Goal: Use online tool/utility: Utilize a website feature to perform a specific function

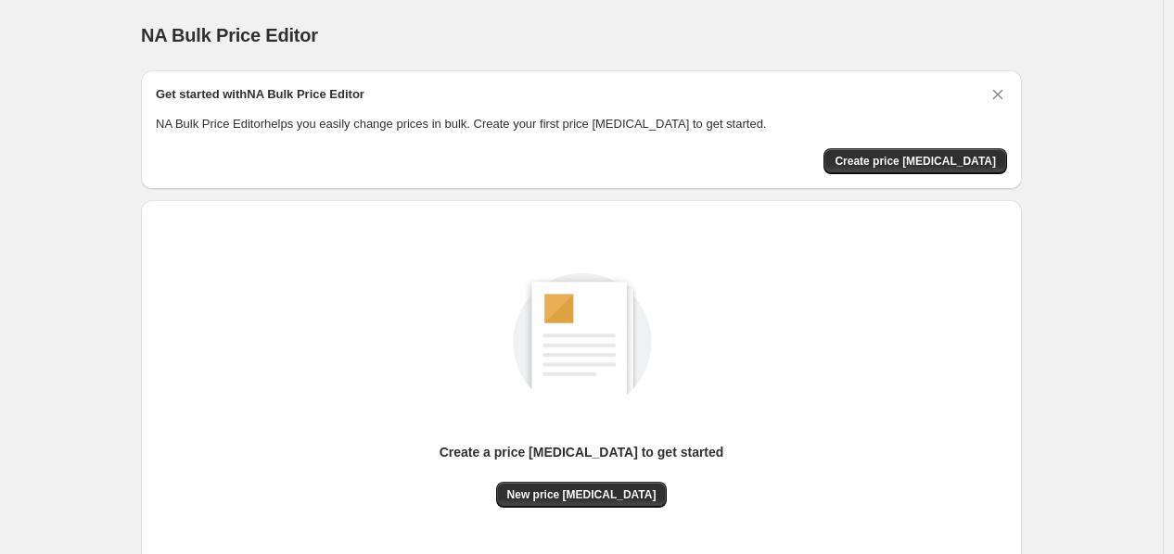
scroll to position [139, 0]
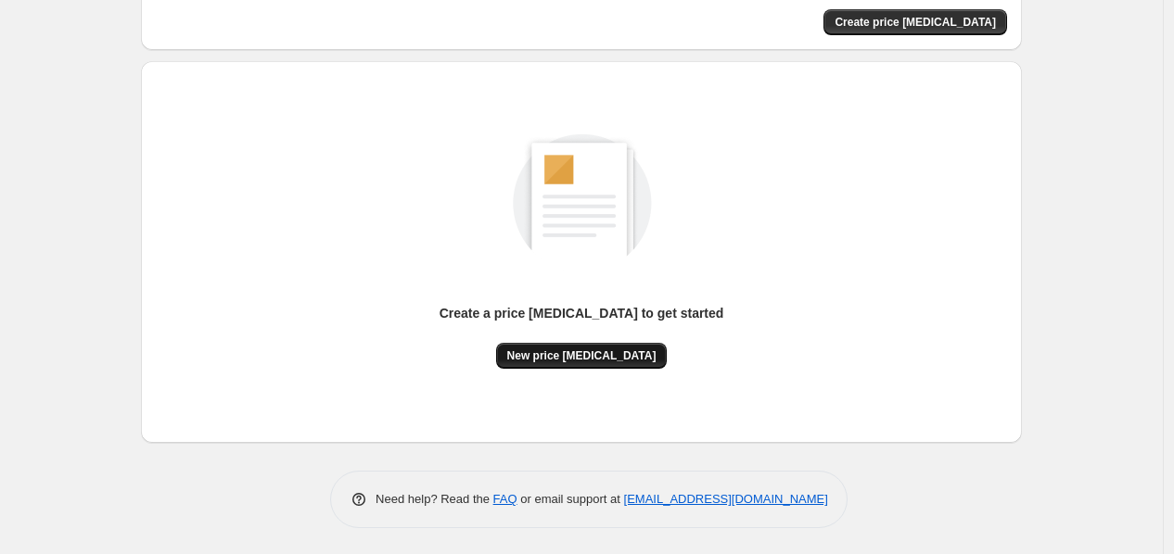
click at [590, 344] on button "New price [MEDICAL_DATA]" at bounding box center [582, 356] width 172 height 26
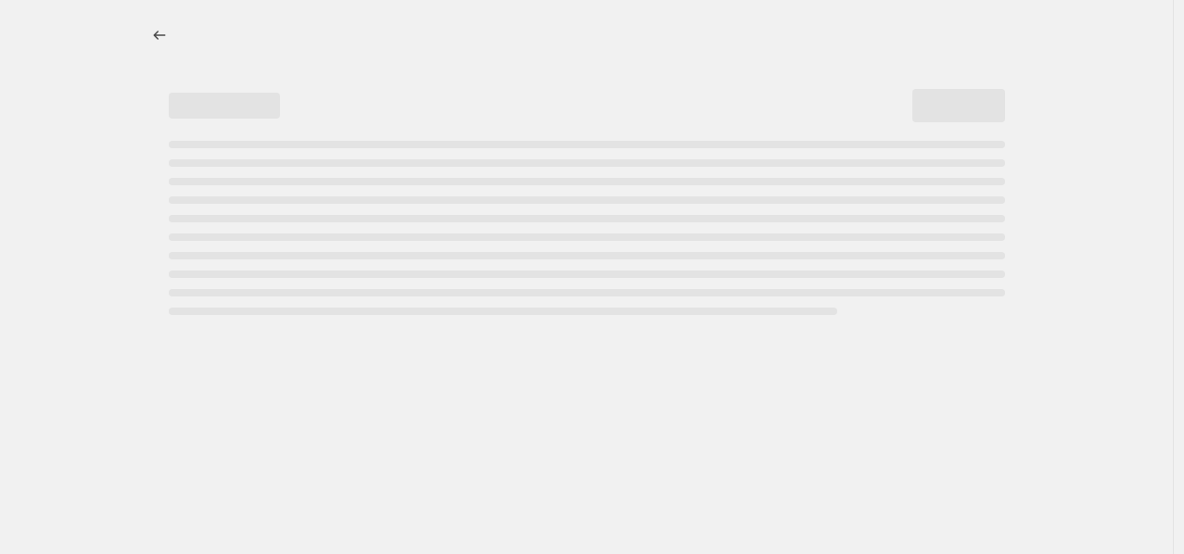
select select "percentage"
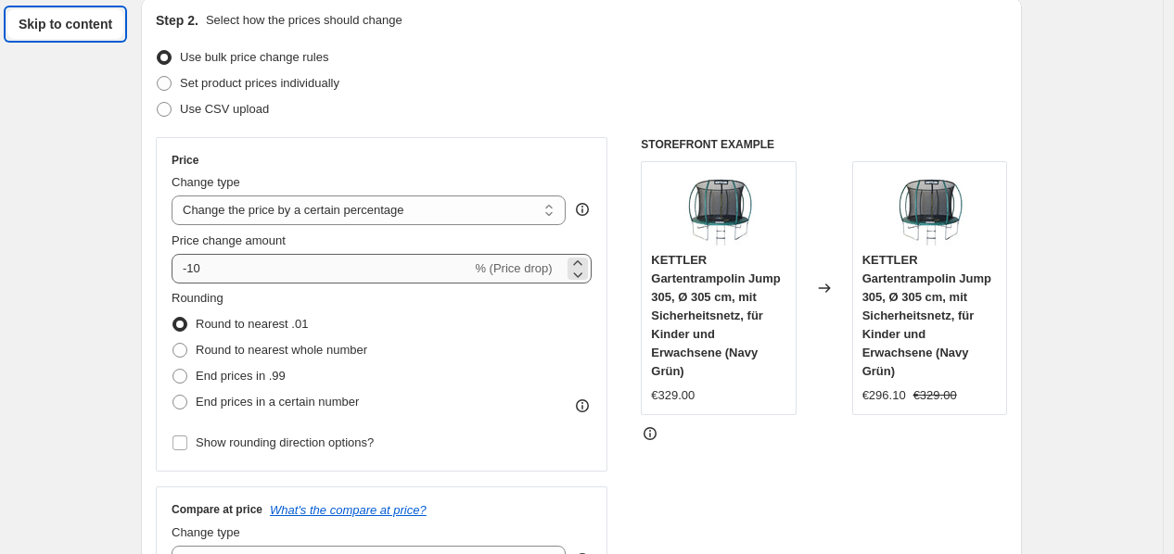
scroll to position [206, 0]
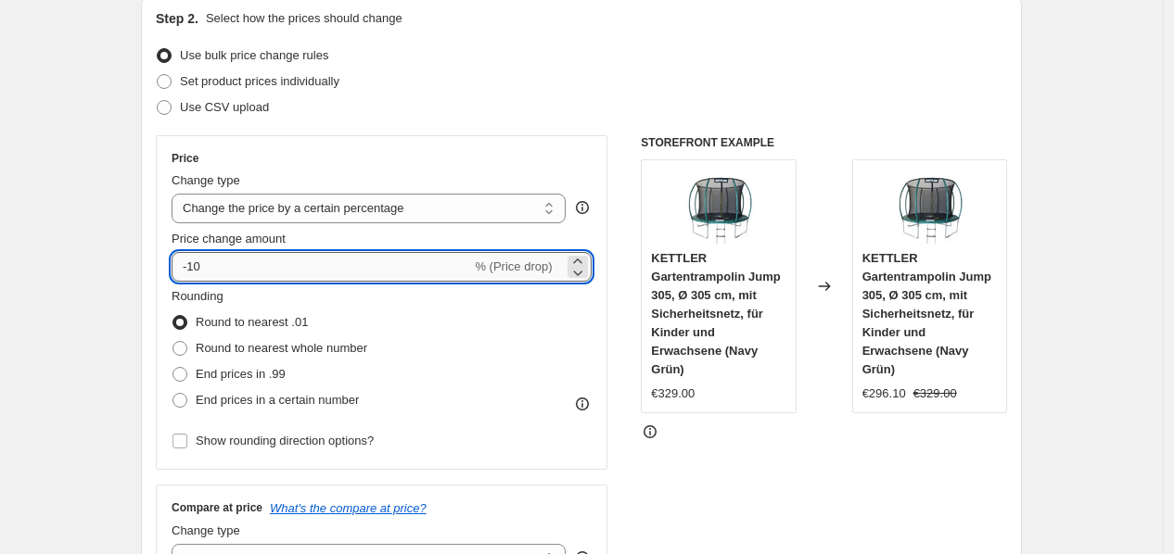
click at [278, 263] on input "-10" at bounding box center [321, 267] width 299 height 30
type input "-1"
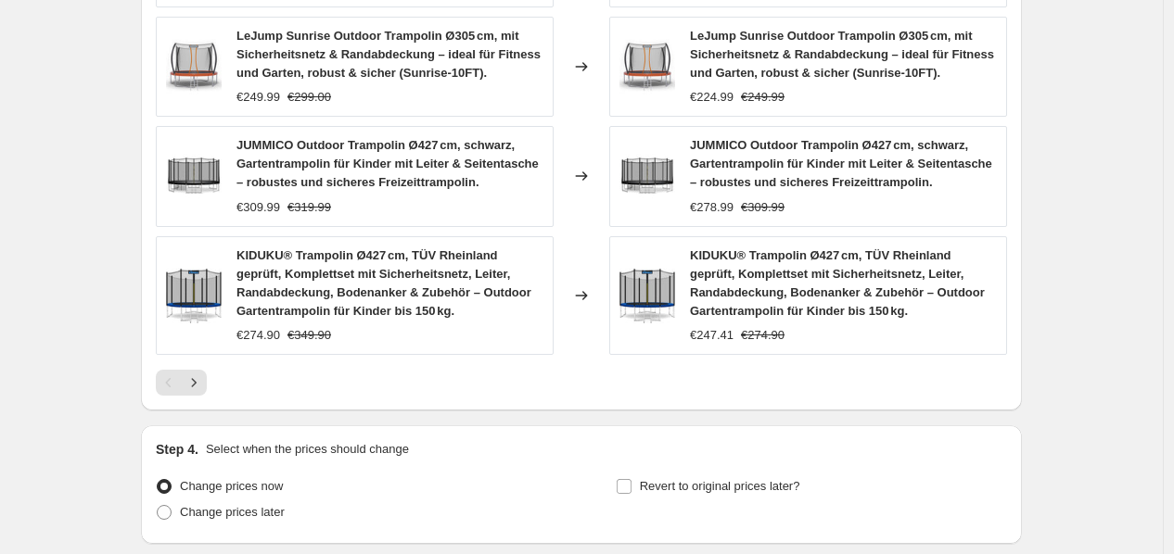
scroll to position [1460, 0]
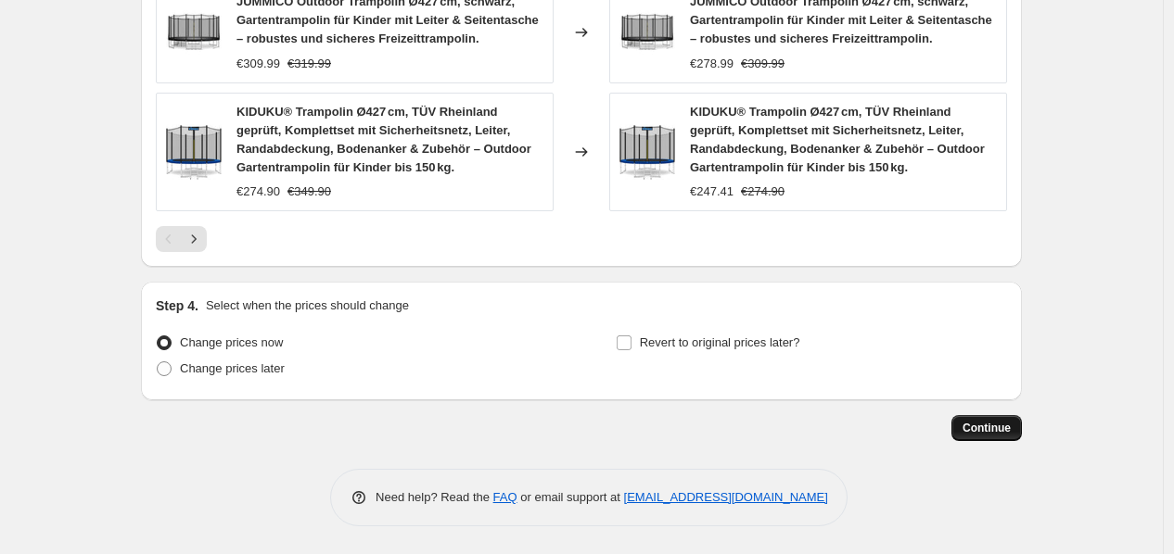
type input "-35"
click at [979, 439] on button "Continue" at bounding box center [986, 428] width 70 height 26
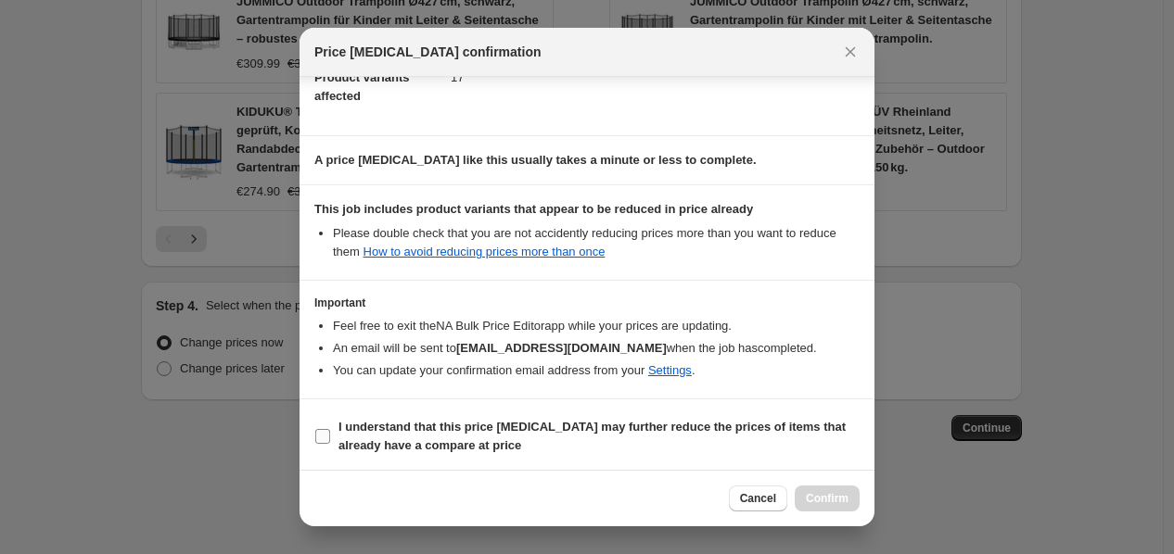
scroll to position [225, 0]
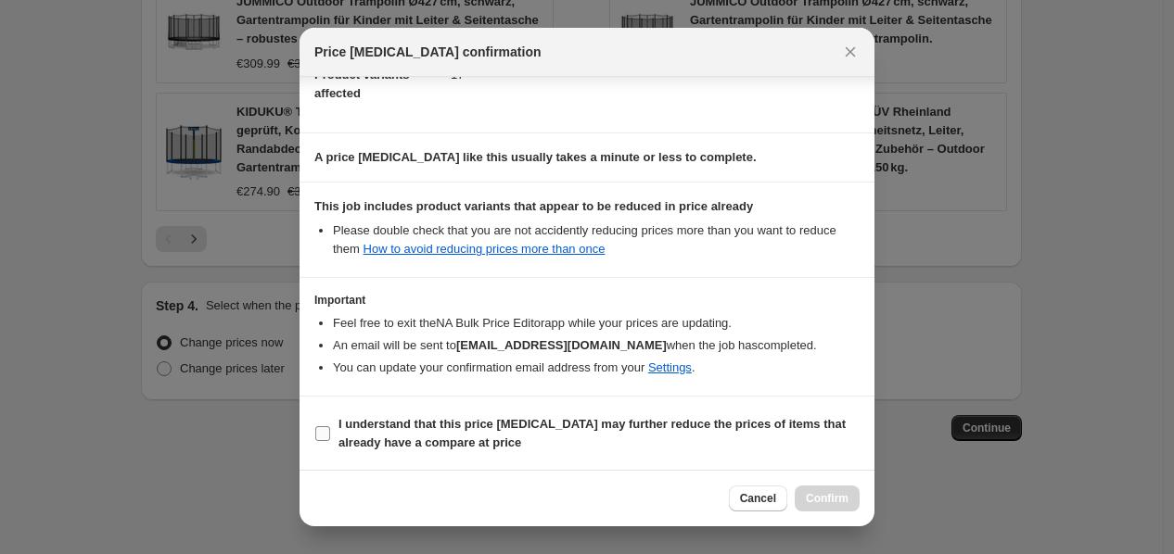
click at [477, 439] on b "I understand that this price [MEDICAL_DATA] may further reduce the prices of it…" at bounding box center [591, 433] width 507 height 32
click at [330, 439] on input "I understand that this price [MEDICAL_DATA] may further reduce the prices of it…" at bounding box center [322, 433] width 15 height 15
checkbox input "true"
click at [830, 503] on span "Confirm" at bounding box center [827, 498] width 43 height 15
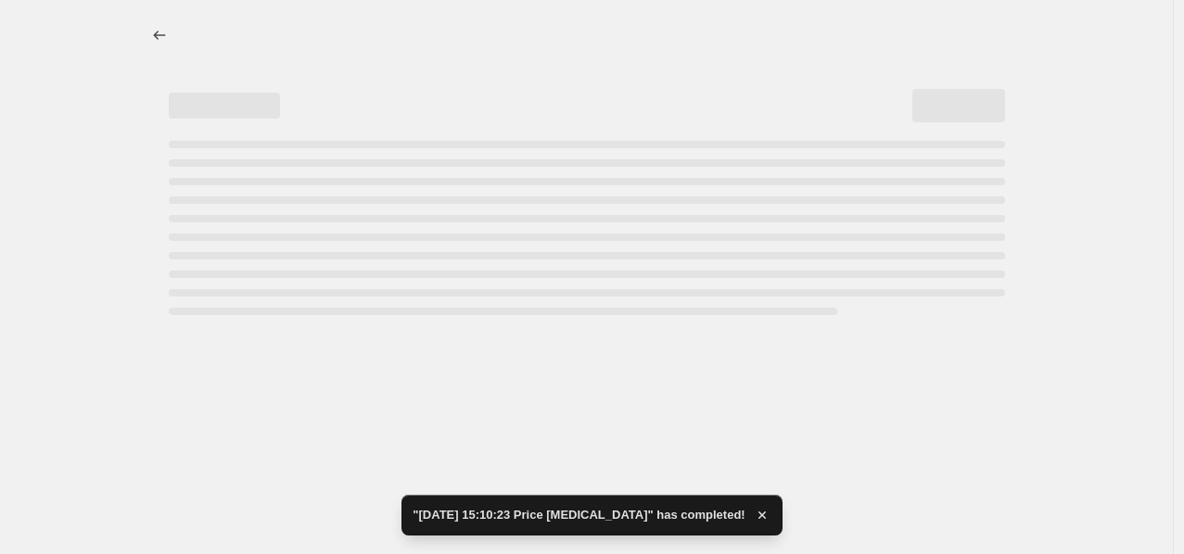
select select "percentage"
